Goal: Entertainment & Leisure: Consume media (video, audio)

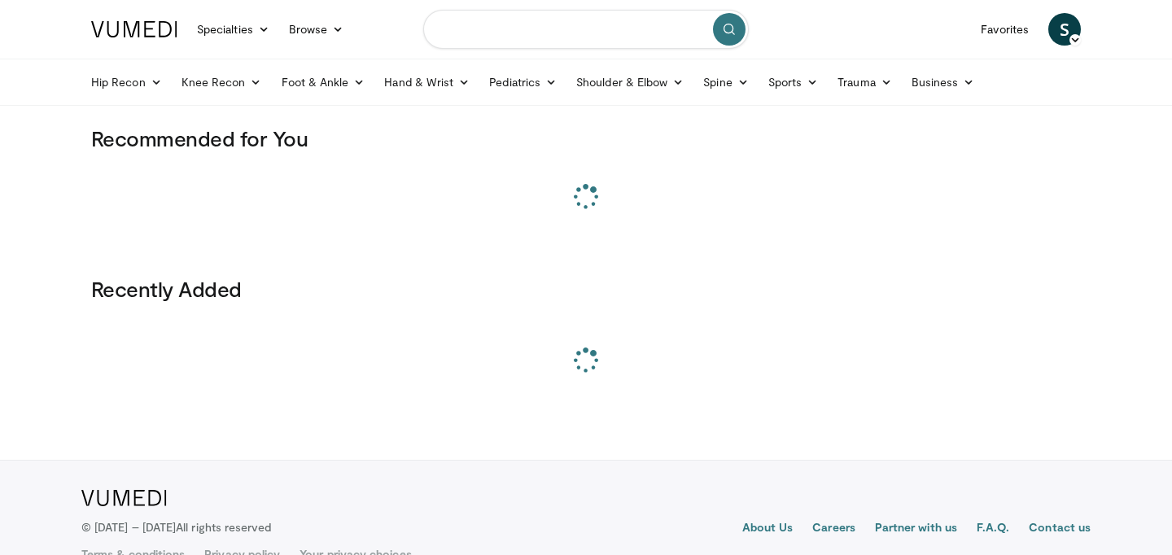
click at [516, 33] on input "Search topics, interventions" at bounding box center [586, 29] width 326 height 39
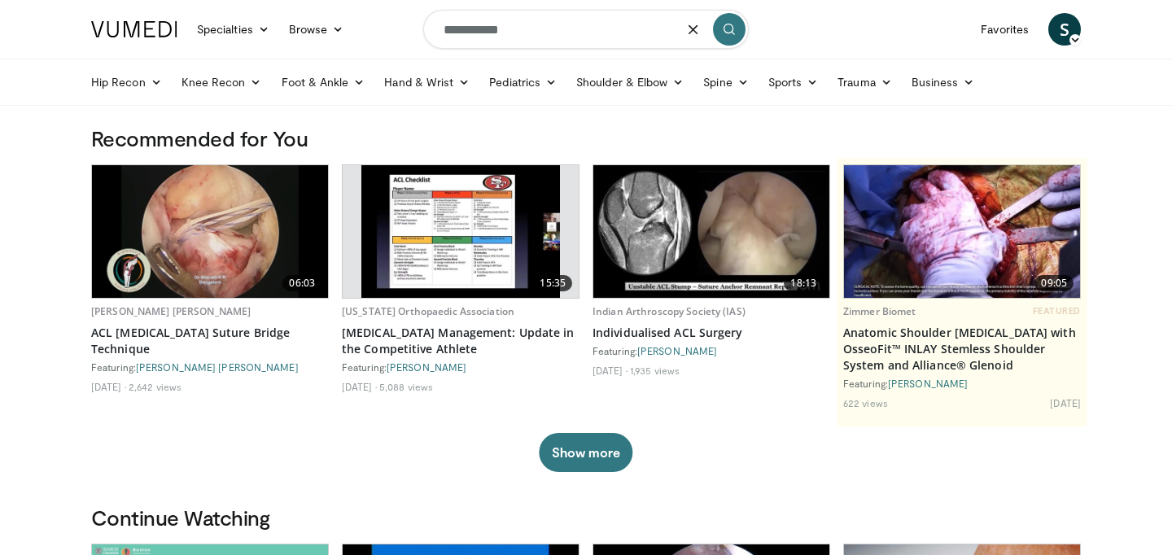
type input "**********"
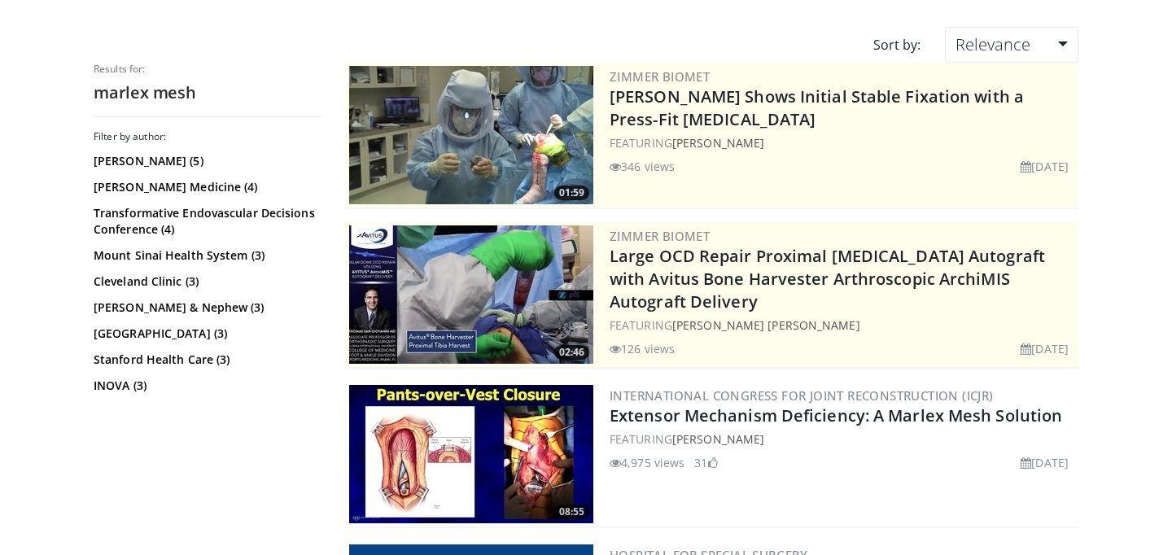
scroll to position [120, 0]
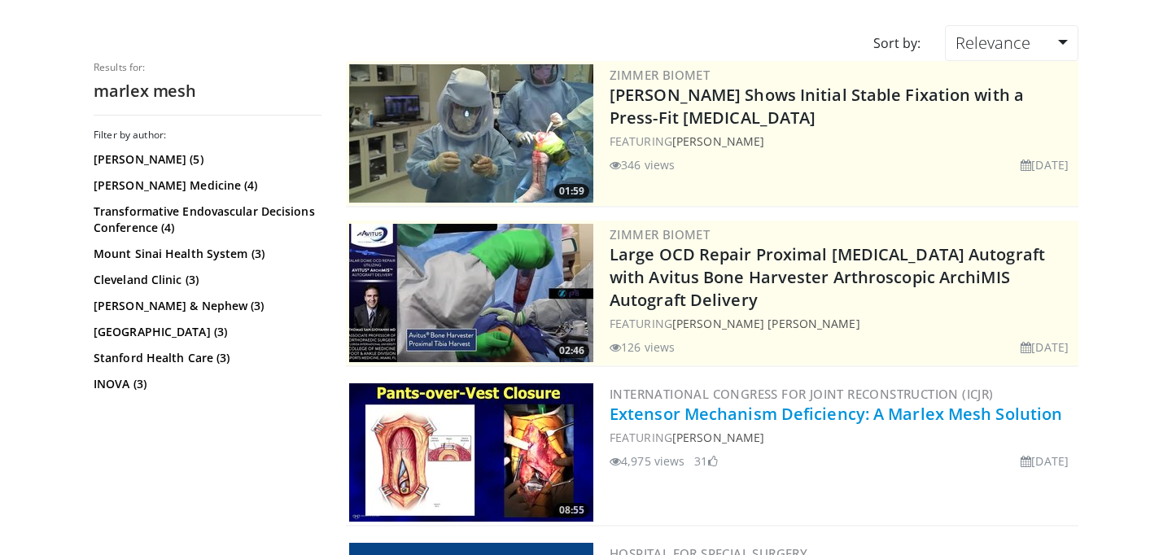
click at [705, 420] on link "Extensor Mechanism Deficiency: A Marlex Mesh Solution" at bounding box center [836, 414] width 453 height 22
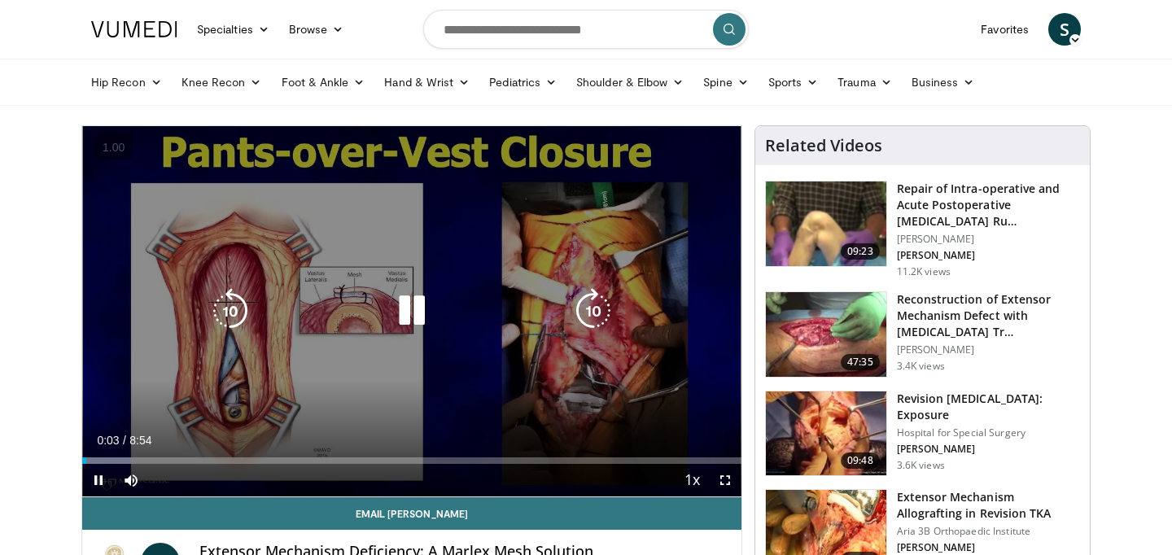
click at [596, 312] on icon "Video Player" at bounding box center [594, 311] width 46 height 46
click at [228, 304] on icon "Video Player" at bounding box center [231, 311] width 46 height 46
click at [160, 283] on div "10 seconds Tap to unmute" at bounding box center [411, 311] width 659 height 370
click at [413, 322] on icon "Video Player" at bounding box center [412, 311] width 46 height 46
click at [562, 310] on div "Video Player" at bounding box center [412, 311] width 396 height 33
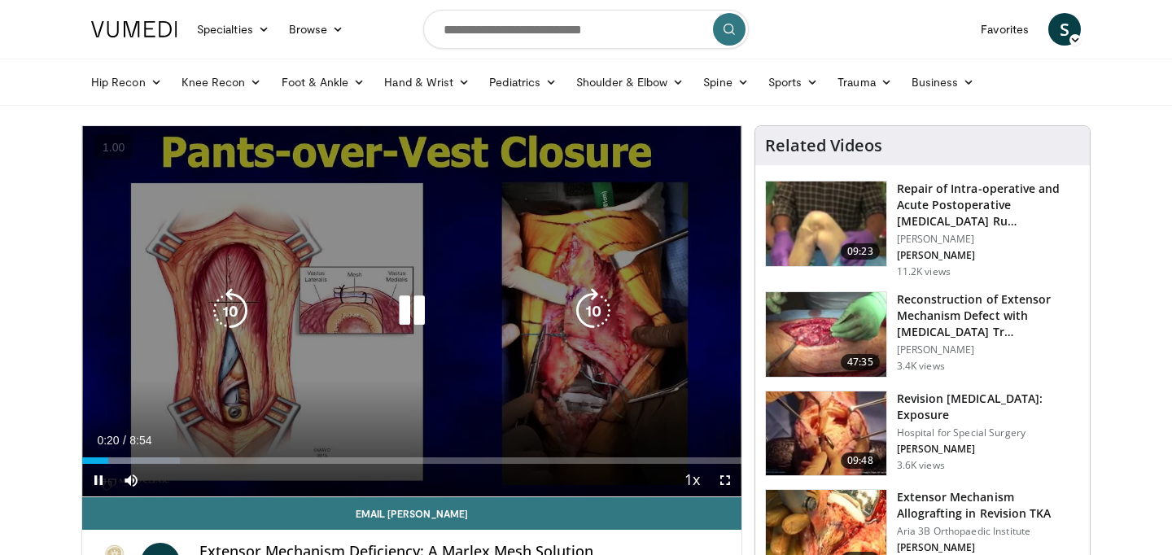
click at [423, 309] on icon "Video Player" at bounding box center [412, 311] width 46 height 46
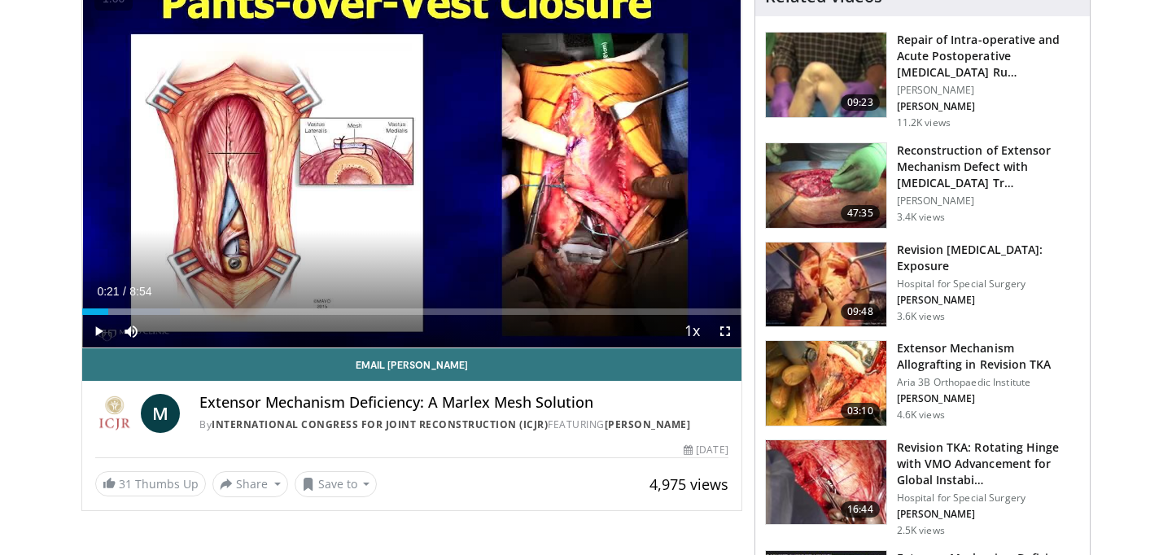
scroll to position [151, 0]
